Goal: Information Seeking & Learning: Learn about a topic

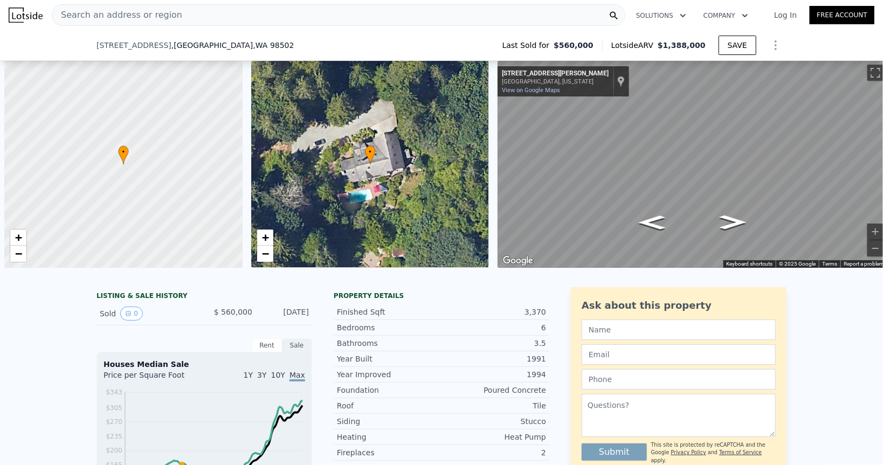
scroll to position [0, 4]
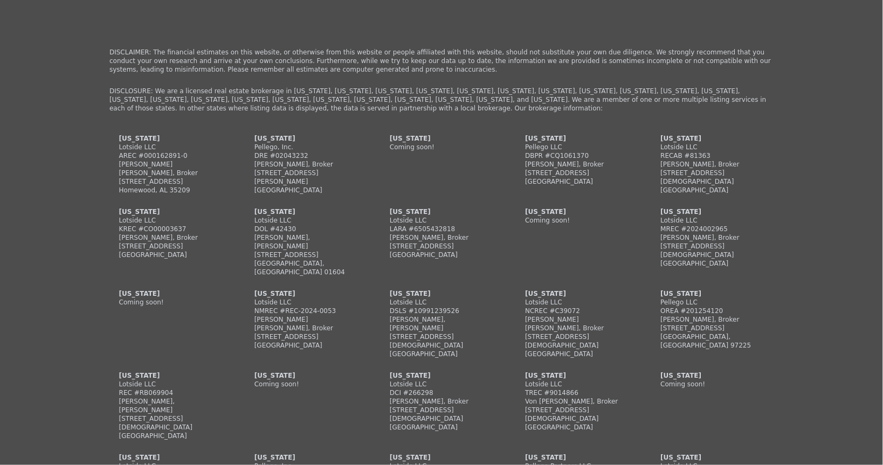
type input "54014"
type input "$ 1,451,000"
type input "$ 737,302"
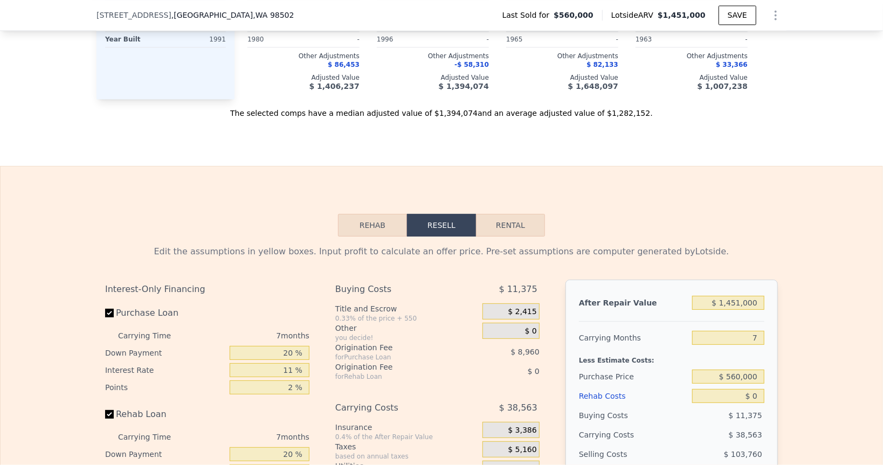
scroll to position [1443, 0]
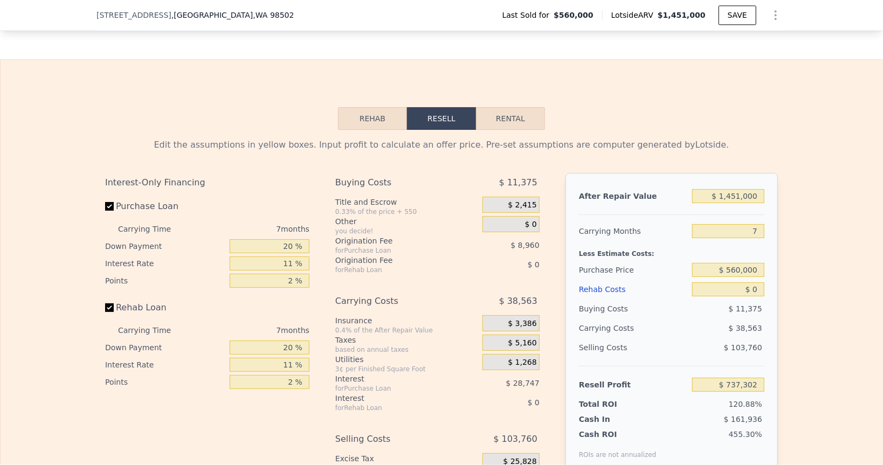
click at [378, 122] on button "Rehab" at bounding box center [372, 118] width 69 height 23
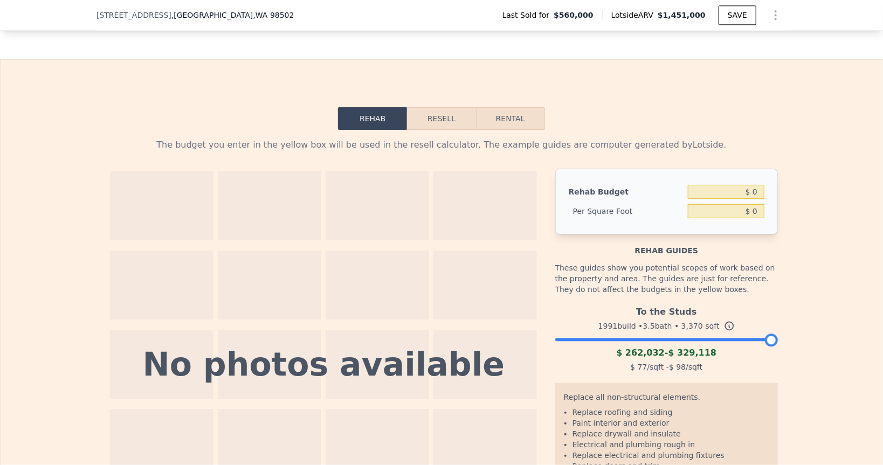
click at [440, 121] on button "Resell" at bounding box center [441, 118] width 68 height 23
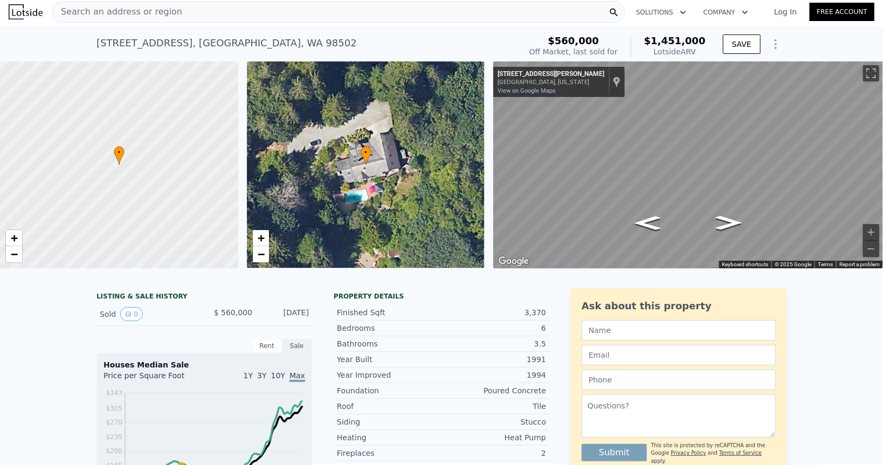
scroll to position [0, 0]
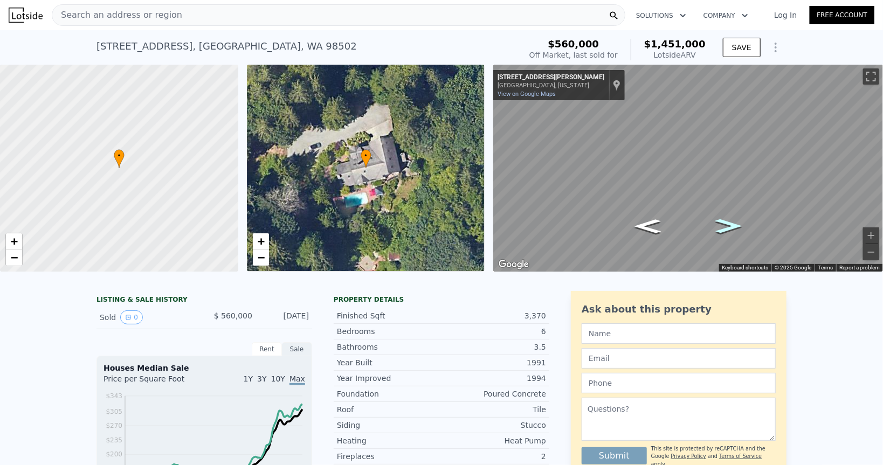
click at [725, 225] on icon "Go North, Cedrona Dr NW" at bounding box center [728, 226] width 49 height 20
click at [654, 227] on icon "Go South, Cedrona Dr NW" at bounding box center [647, 226] width 49 height 20
click at [776, 46] on icon "Show Options" at bounding box center [775, 47] width 13 height 13
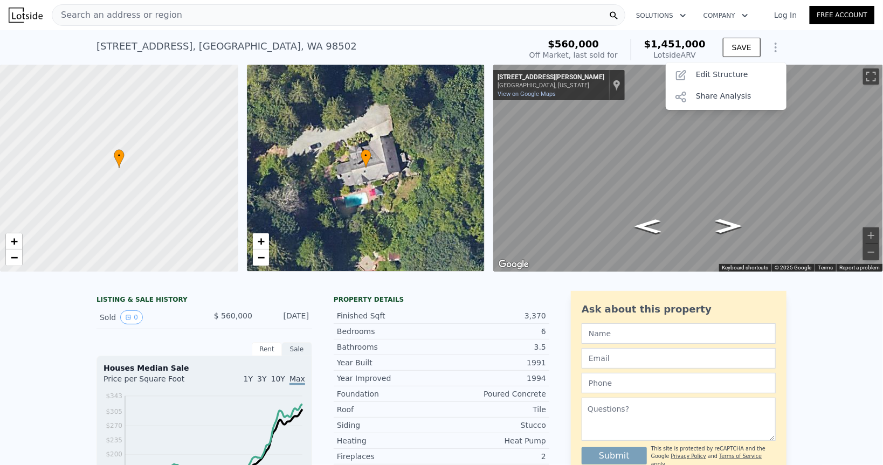
click at [807, 46] on div "[STREET_ADDRESS] Sold [DATE] for $560k (~ARV $1.451m ) $560,000 Off Market, las…" at bounding box center [441, 47] width 883 height 34
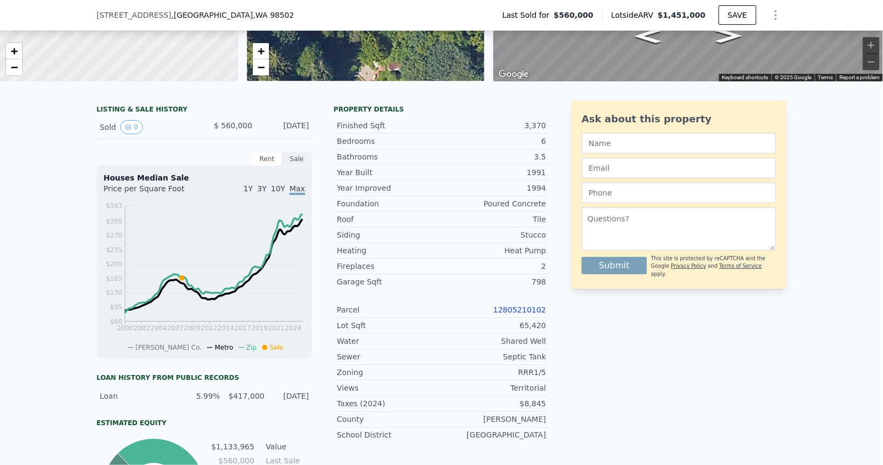
scroll to position [136, 0]
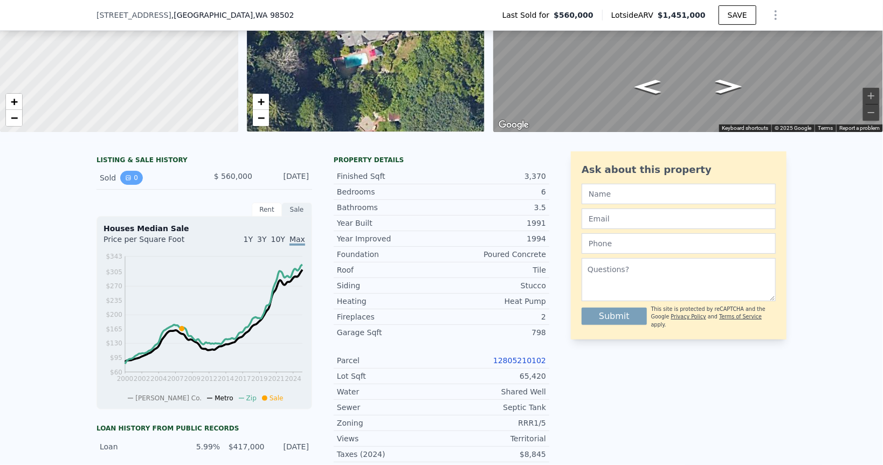
click at [132, 181] on button "0" at bounding box center [131, 178] width 23 height 14
click at [297, 241] on span "Max" at bounding box center [297, 240] width 16 height 11
click at [279, 239] on span "10Y" at bounding box center [278, 239] width 14 height 9
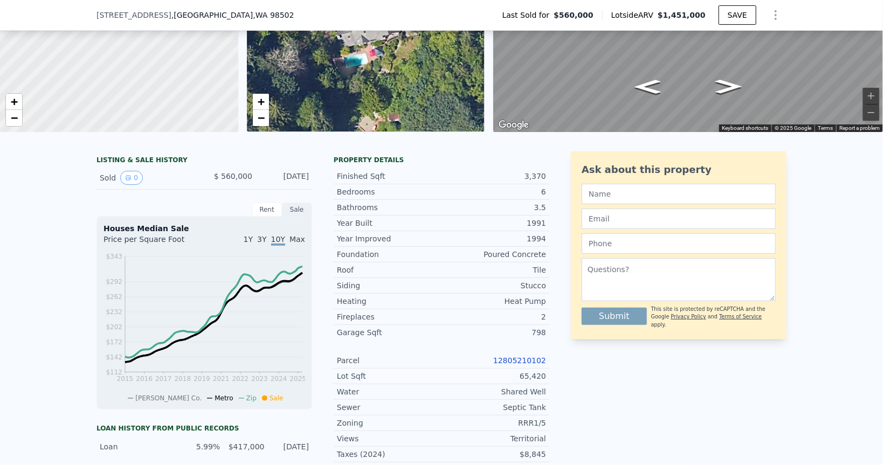
click at [297, 239] on span "Max" at bounding box center [297, 239] width 16 height 9
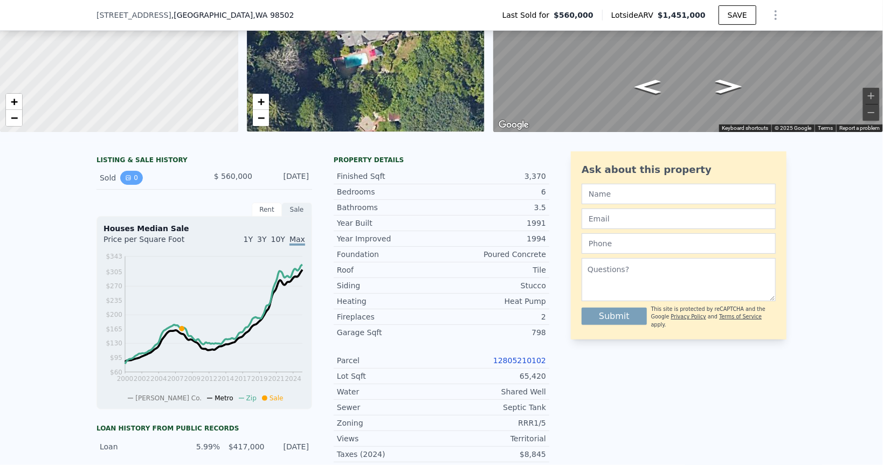
click at [127, 178] on icon "View historical data" at bounding box center [128, 178] width 6 height 6
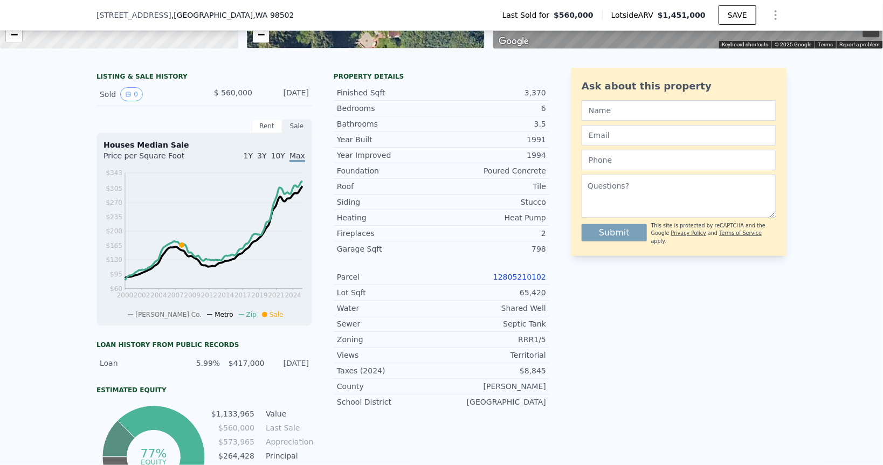
scroll to position [228, 0]
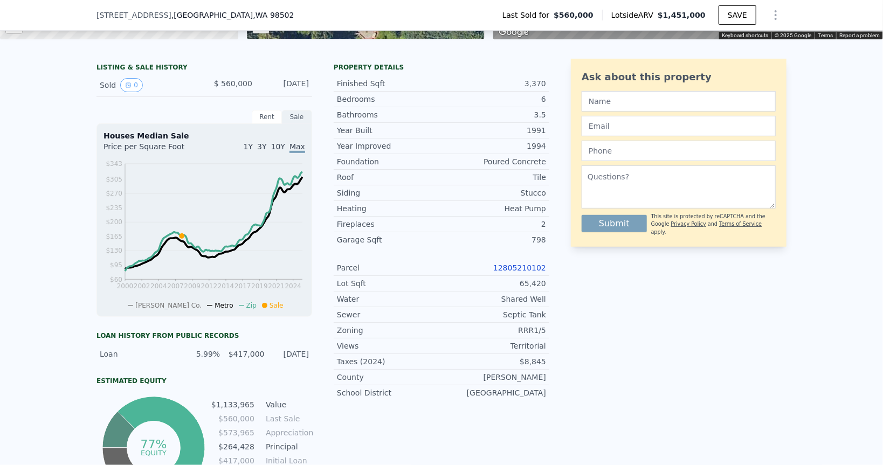
click at [269, 115] on div "Rent" at bounding box center [267, 117] width 30 height 14
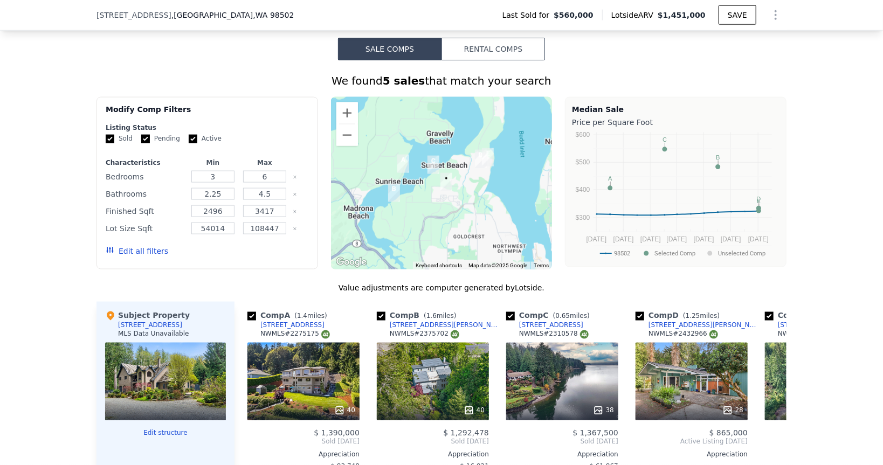
scroll to position [834, 0]
